Goal: Task Accomplishment & Management: Manage account settings

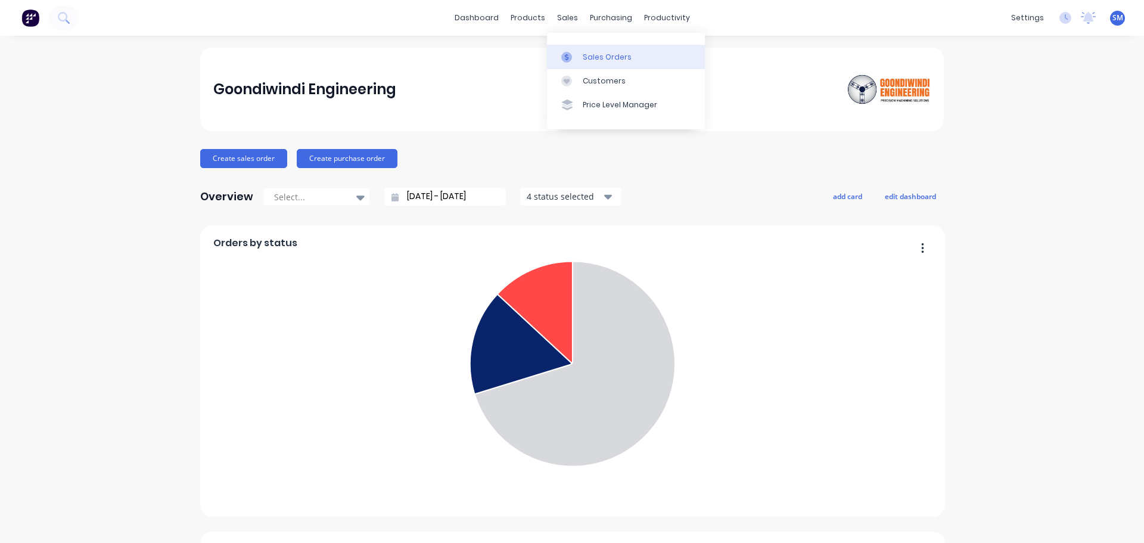
click at [569, 60] on icon at bounding box center [566, 57] width 11 height 11
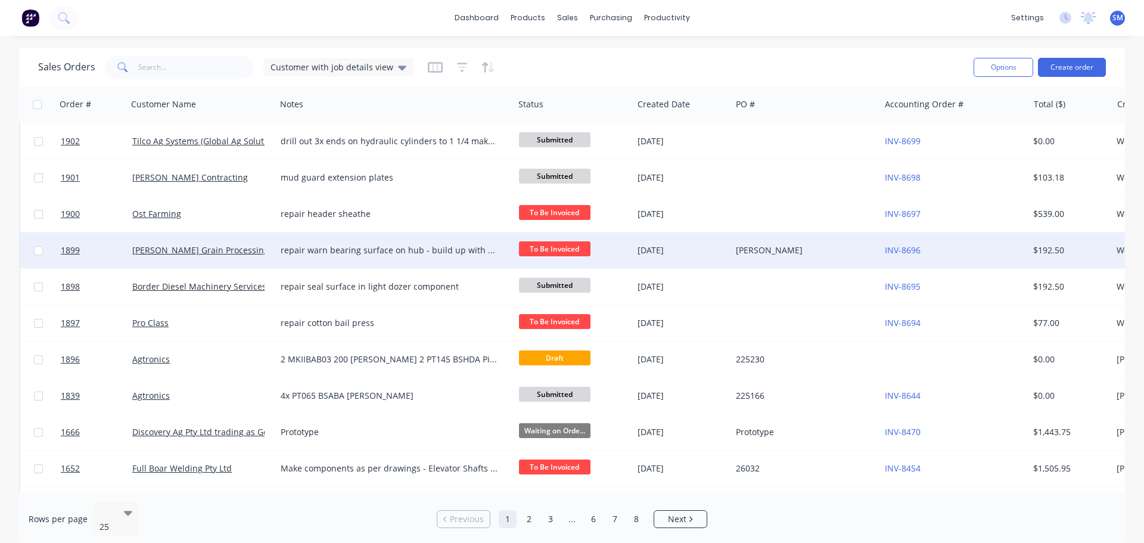
scroll to position [298, 0]
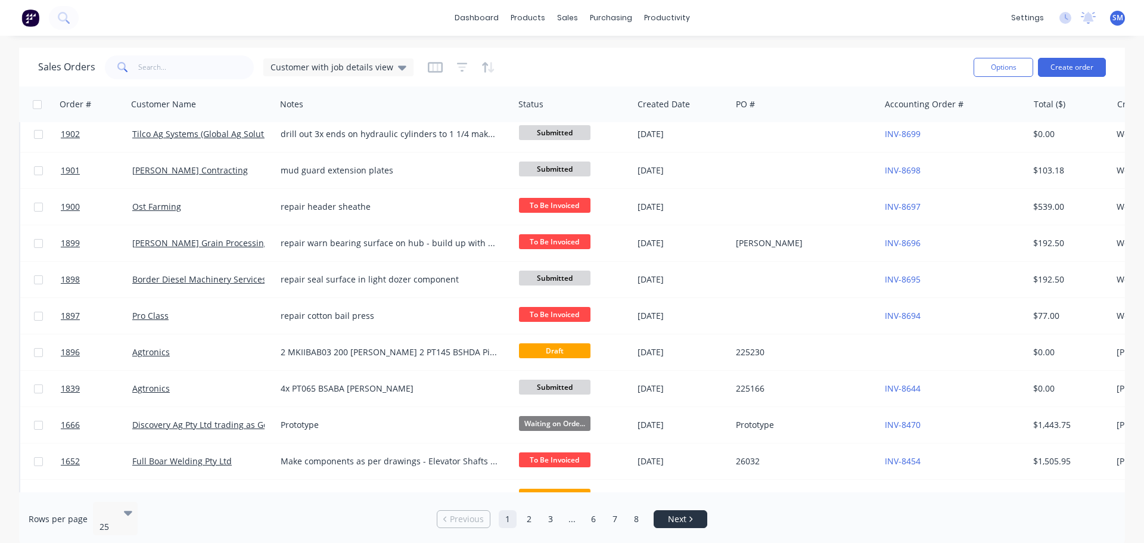
click at [664, 518] on link "Next" at bounding box center [680, 519] width 52 height 12
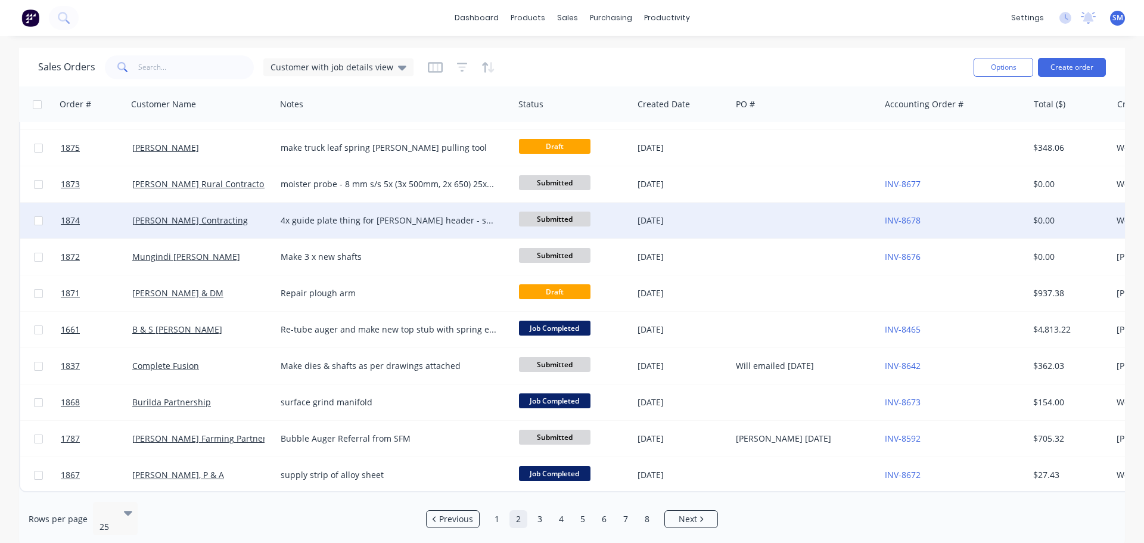
scroll to position [544, 0]
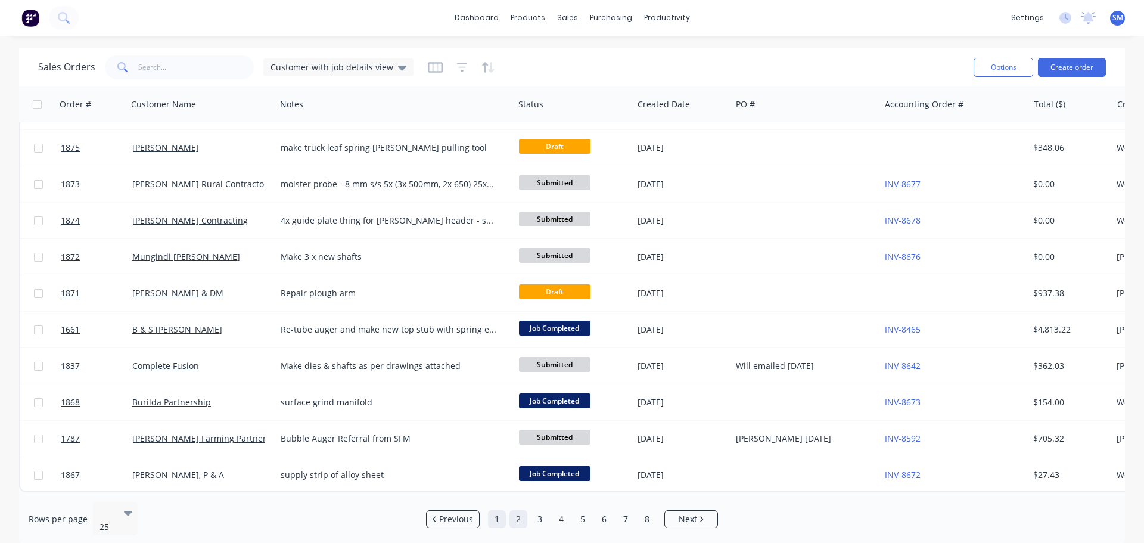
click at [498, 519] on link "1" at bounding box center [497, 519] width 18 height 18
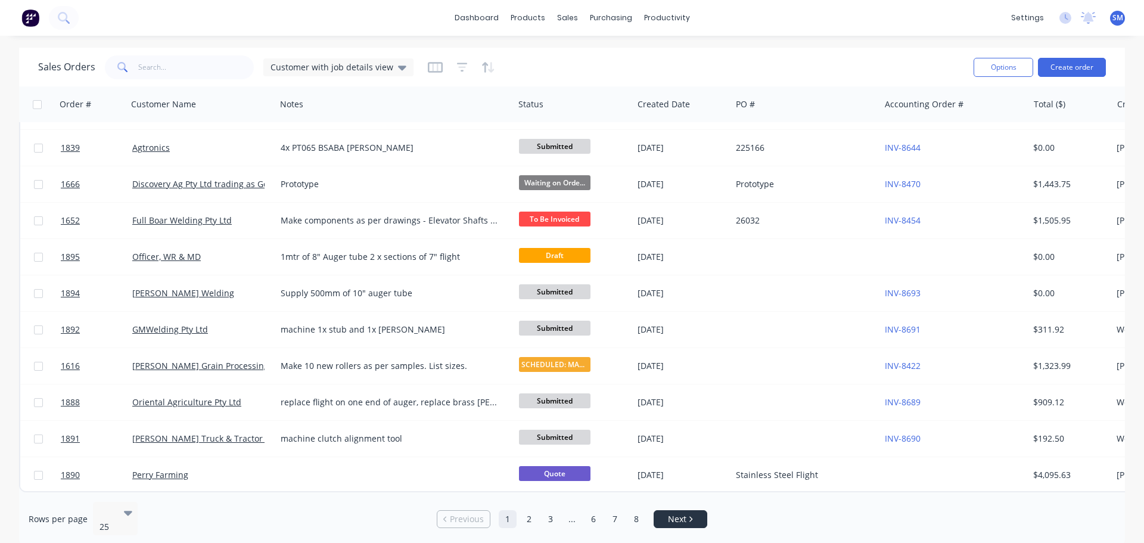
click at [674, 514] on span "Next" at bounding box center [677, 519] width 18 height 12
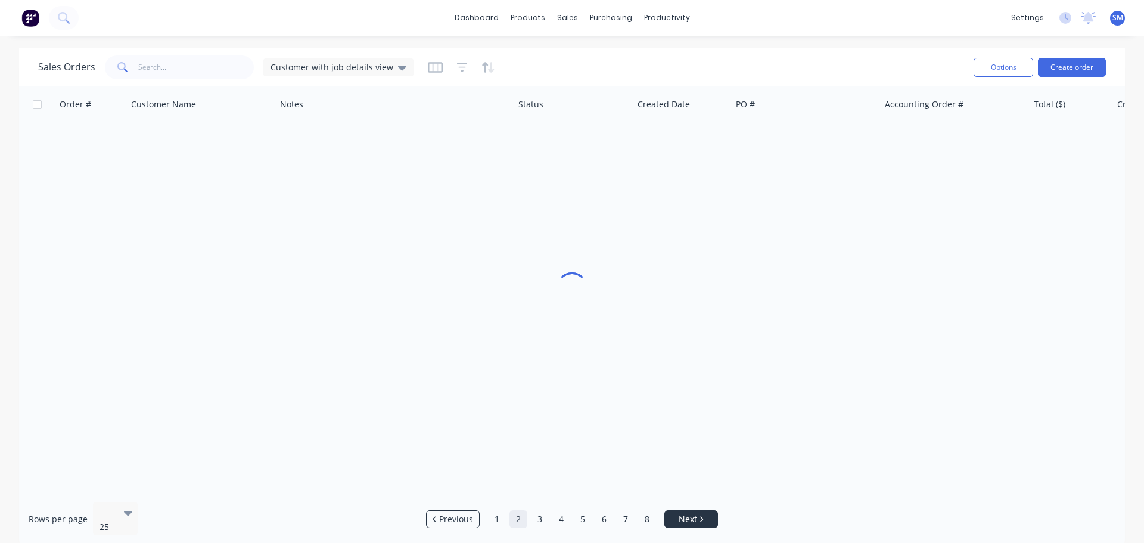
scroll to position [0, 0]
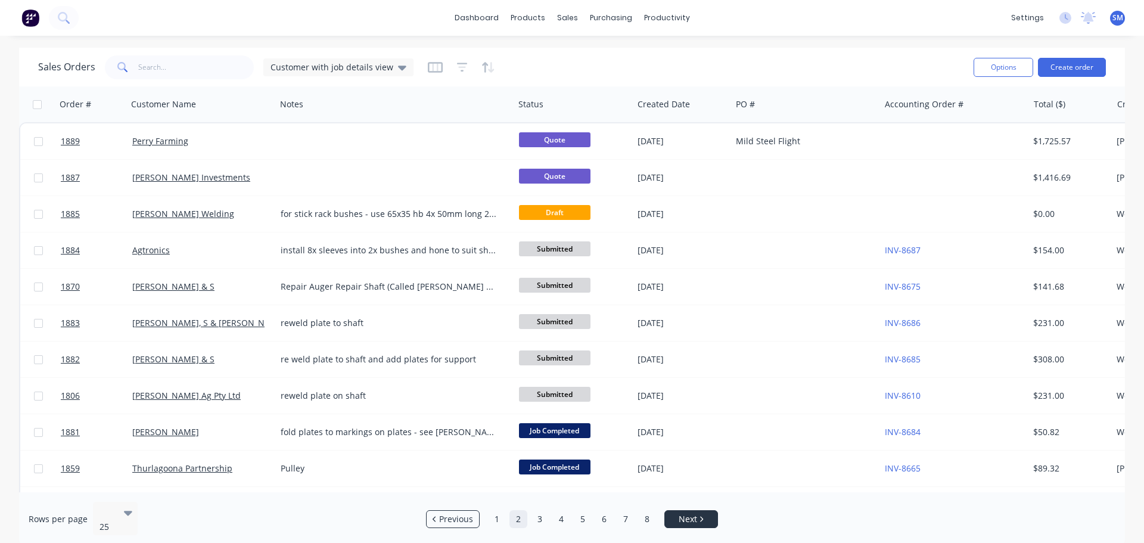
click at [674, 515] on link "Next" at bounding box center [691, 519] width 52 height 12
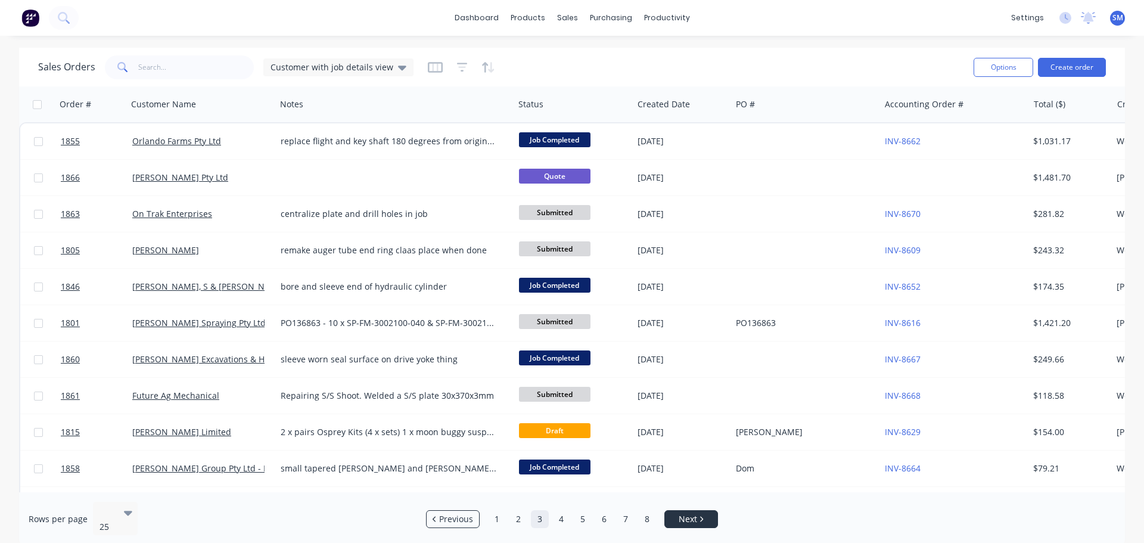
click at [674, 515] on link "Next" at bounding box center [691, 519] width 52 height 12
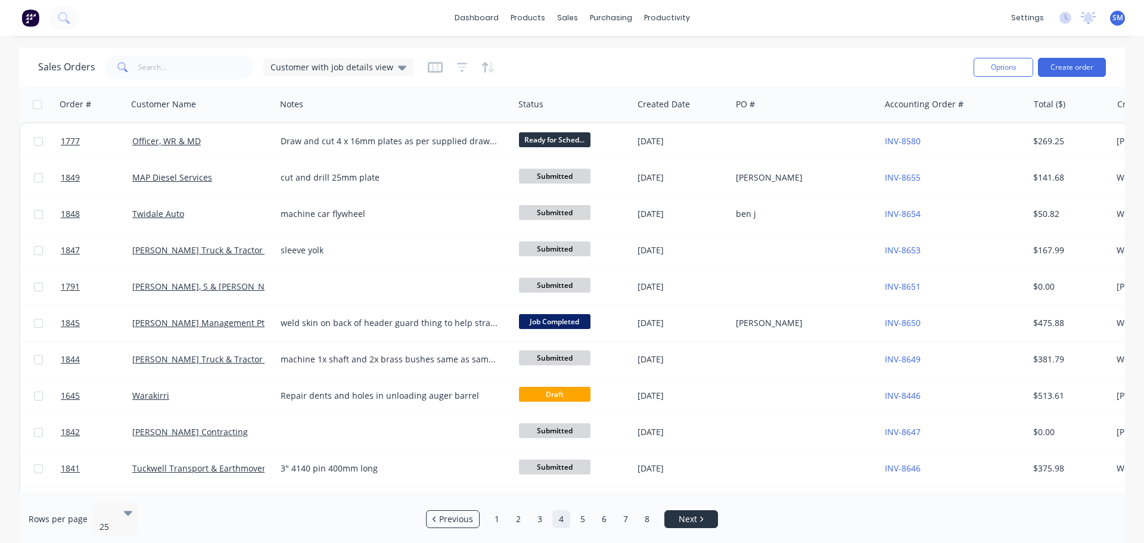
click at [674, 515] on link "Next" at bounding box center [691, 519] width 52 height 12
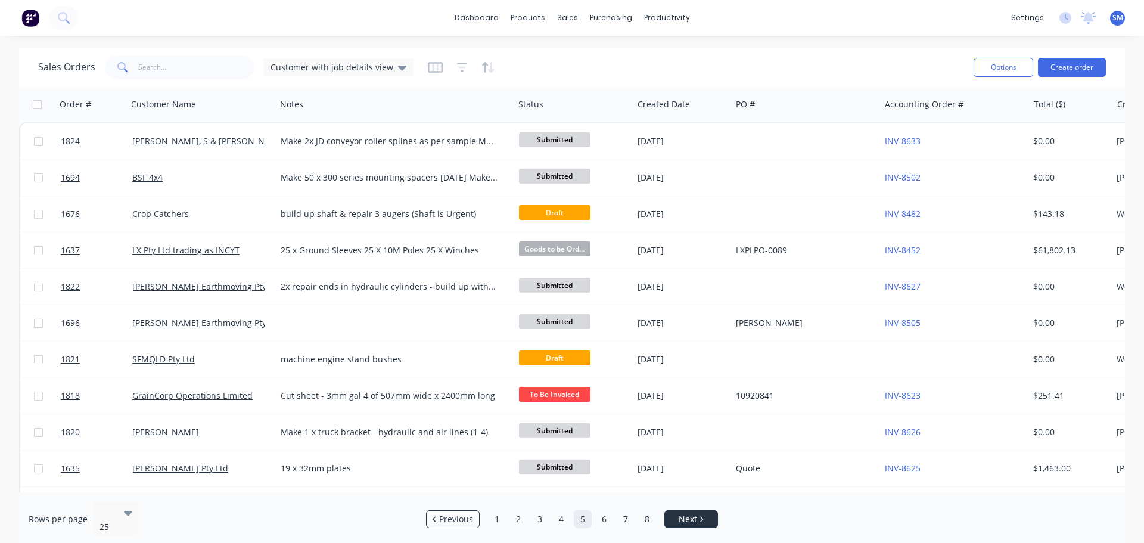
click at [674, 515] on link "Next" at bounding box center [691, 519] width 52 height 12
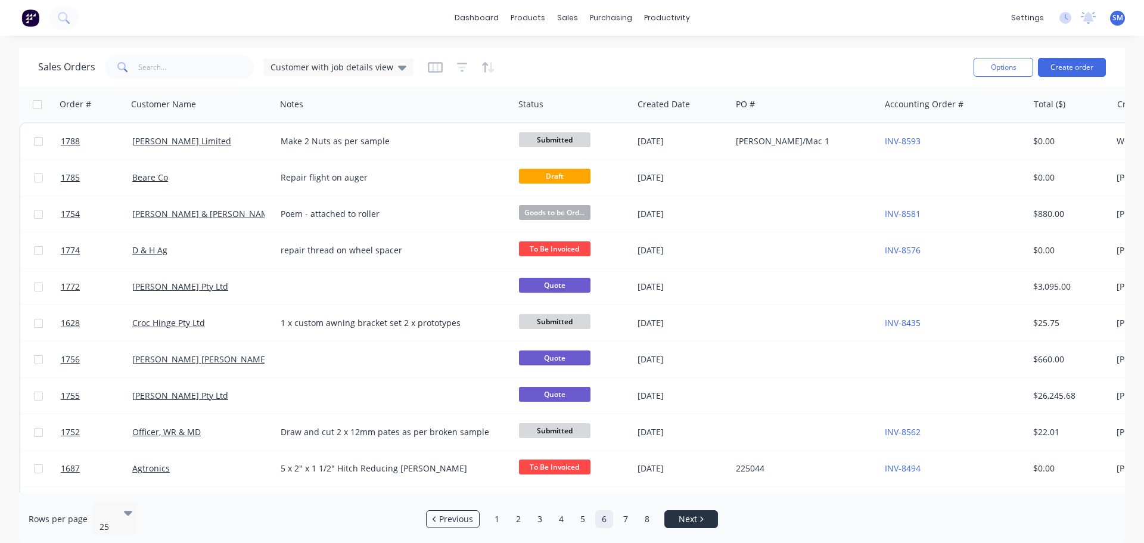
click at [674, 515] on link "Next" at bounding box center [691, 519] width 52 height 12
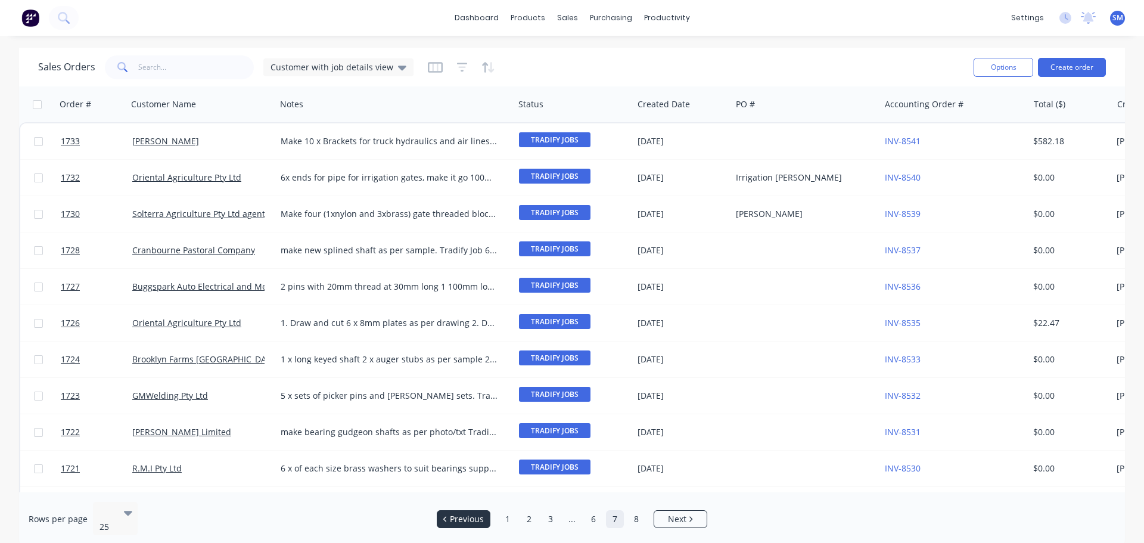
click at [466, 514] on span "Previous" at bounding box center [467, 519] width 34 height 12
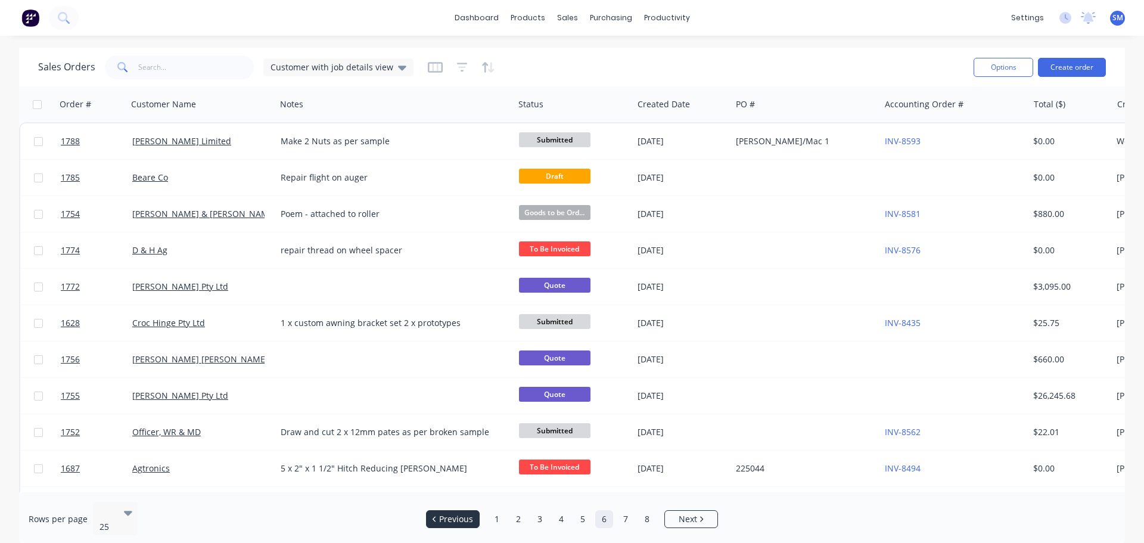
click at [466, 514] on span "Previous" at bounding box center [456, 519] width 34 height 12
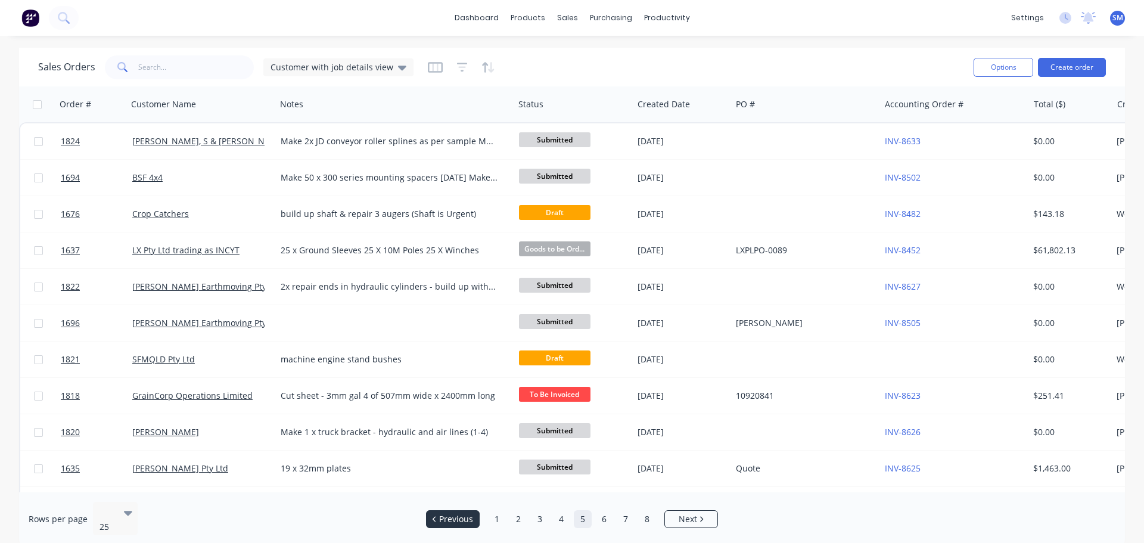
click at [466, 514] on span "Previous" at bounding box center [456, 519] width 34 height 12
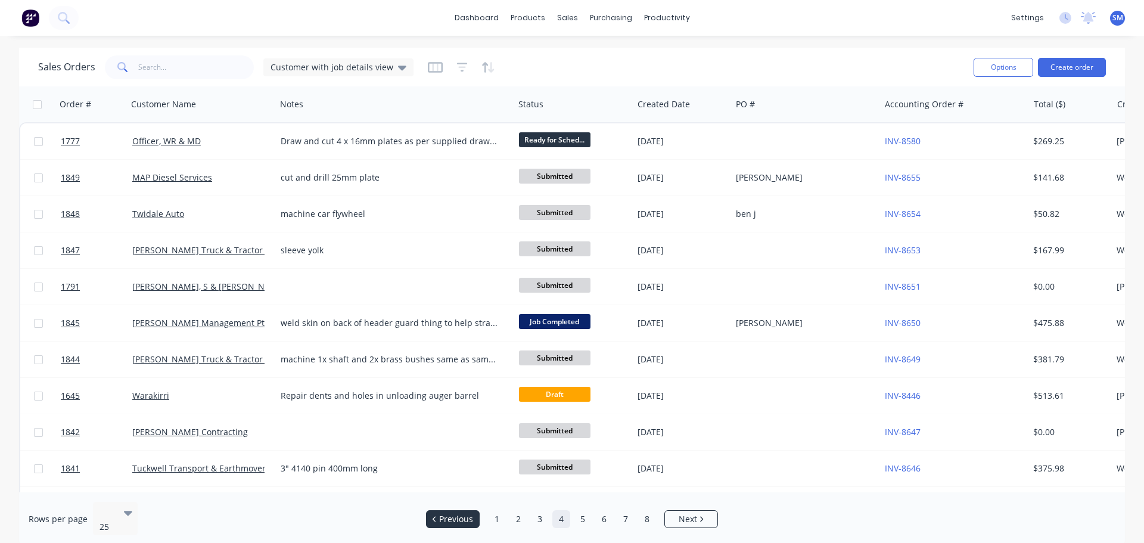
click at [466, 514] on span "Previous" at bounding box center [456, 519] width 34 height 12
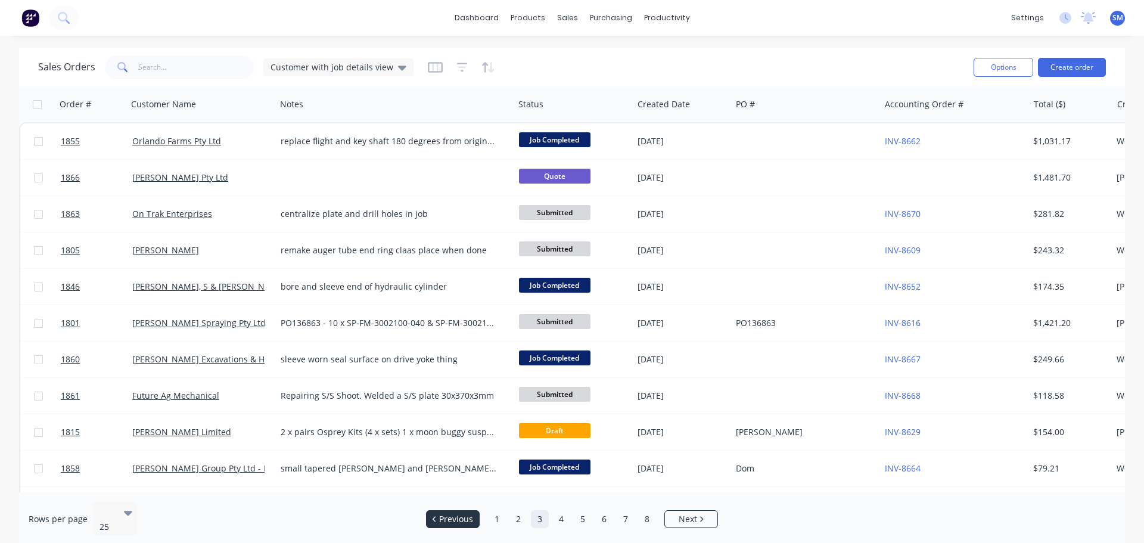
click at [466, 514] on span "Previous" at bounding box center [456, 519] width 34 height 12
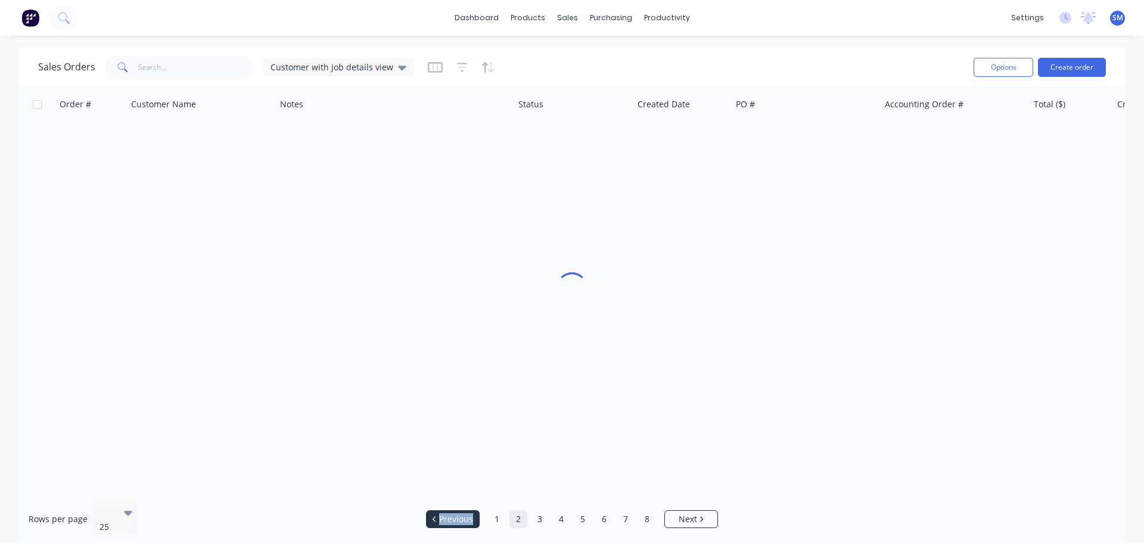
click at [466, 514] on span "Previous" at bounding box center [456, 519] width 34 height 12
